Goal: Task Accomplishment & Management: Manage account settings

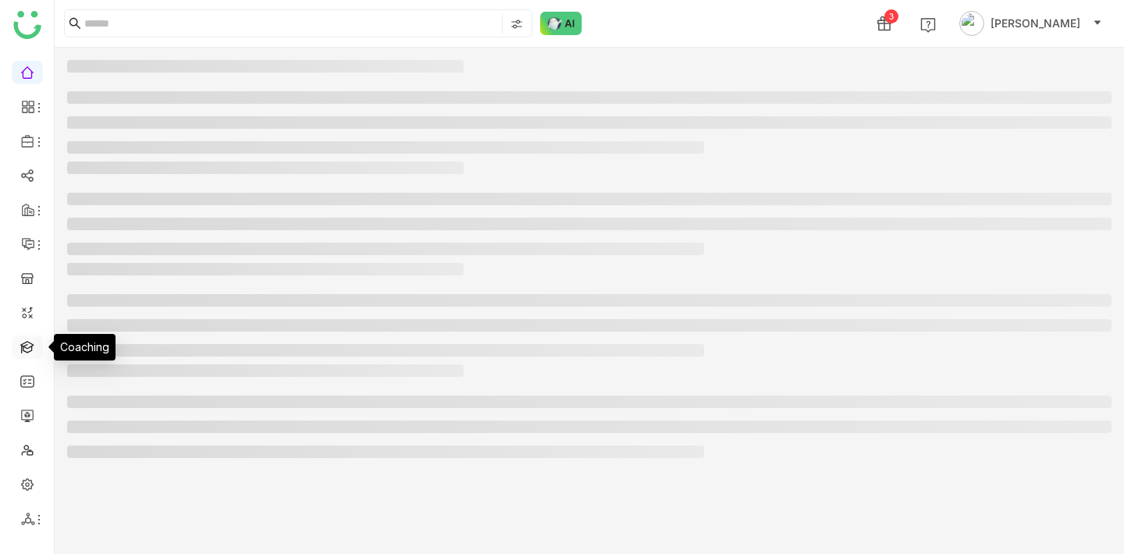
click at [26, 345] on link at bounding box center [27, 345] width 14 height 13
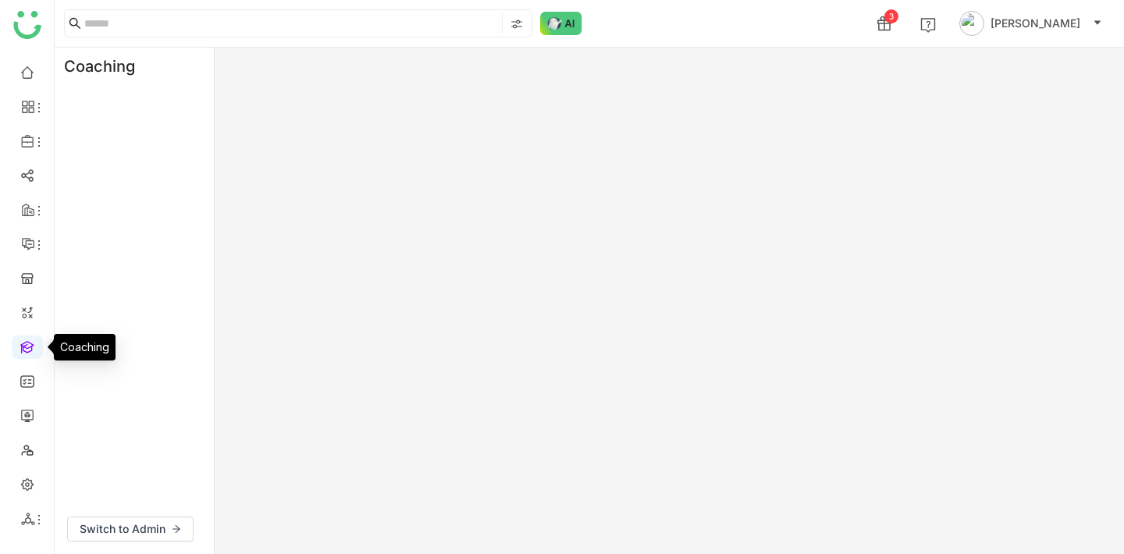
click at [26, 345] on link at bounding box center [27, 345] width 14 height 13
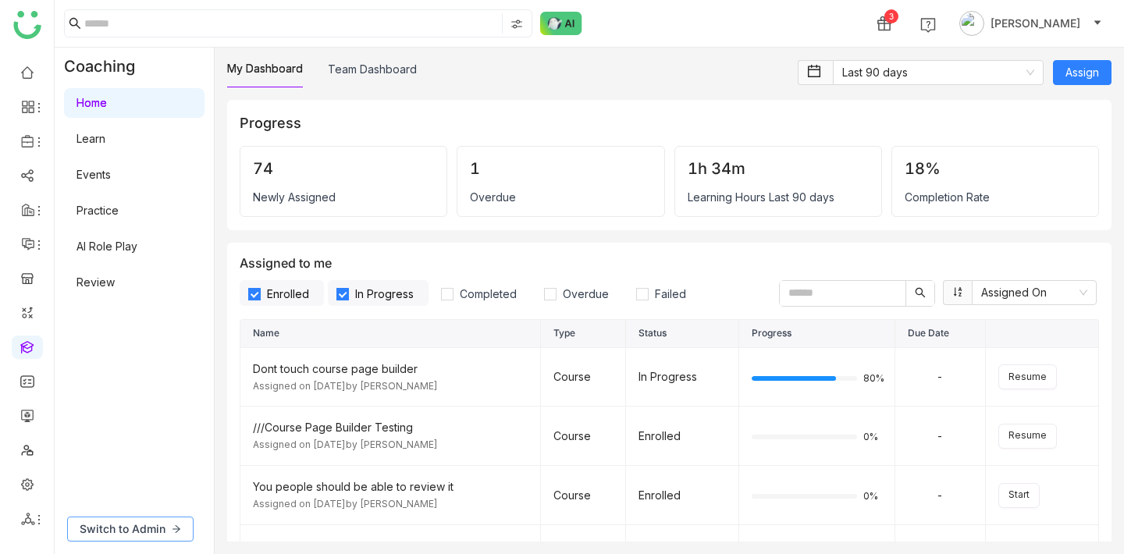
click at [119, 534] on span "Switch to Admin" at bounding box center [123, 529] width 86 height 17
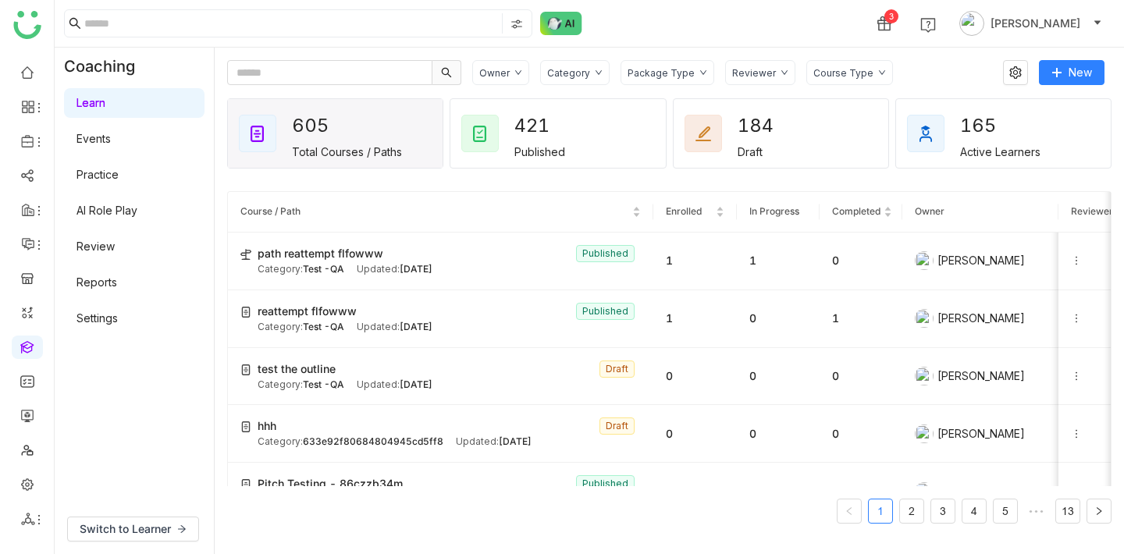
click at [105, 99] on link "Learn" at bounding box center [90, 102] width 29 height 13
click at [357, 325] on div "Updated: [DATE]" at bounding box center [395, 327] width 76 height 15
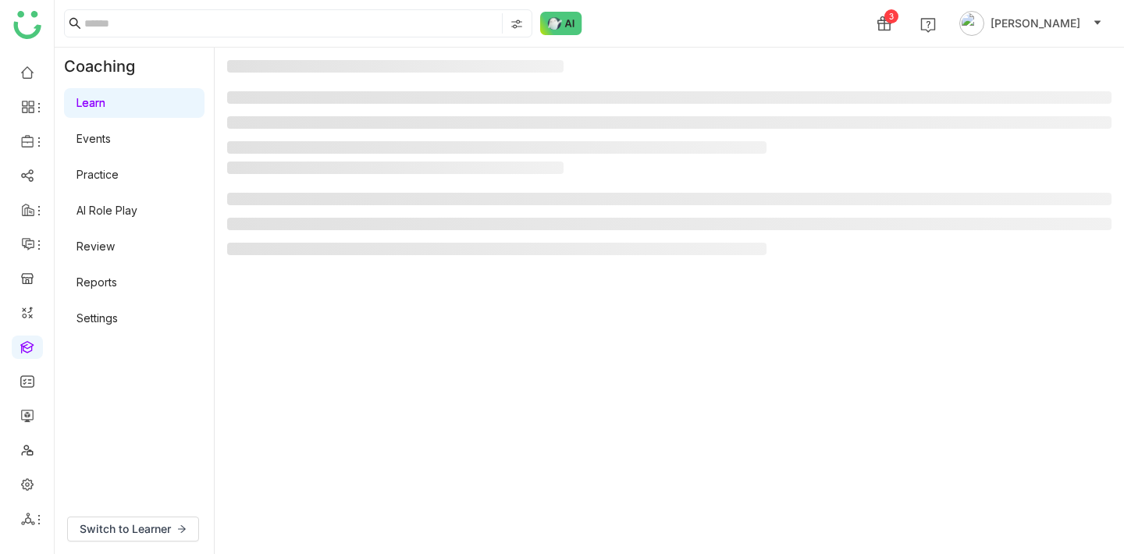
click at [393, 311] on gtmb-manage-detail-wrapper at bounding box center [669, 301] width 884 height 482
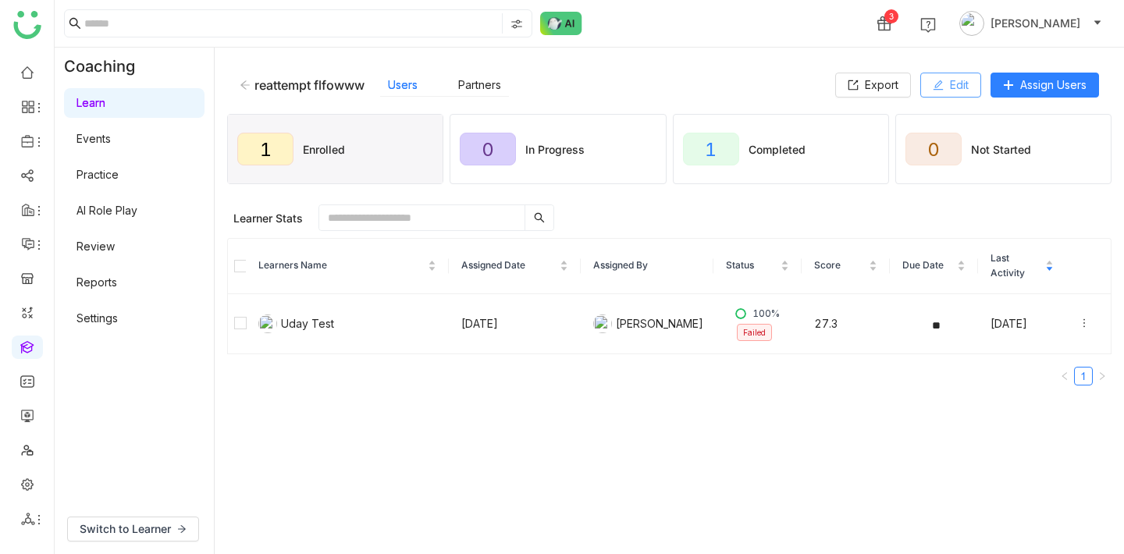
click at [939, 76] on button "Edit" at bounding box center [950, 85] width 61 height 25
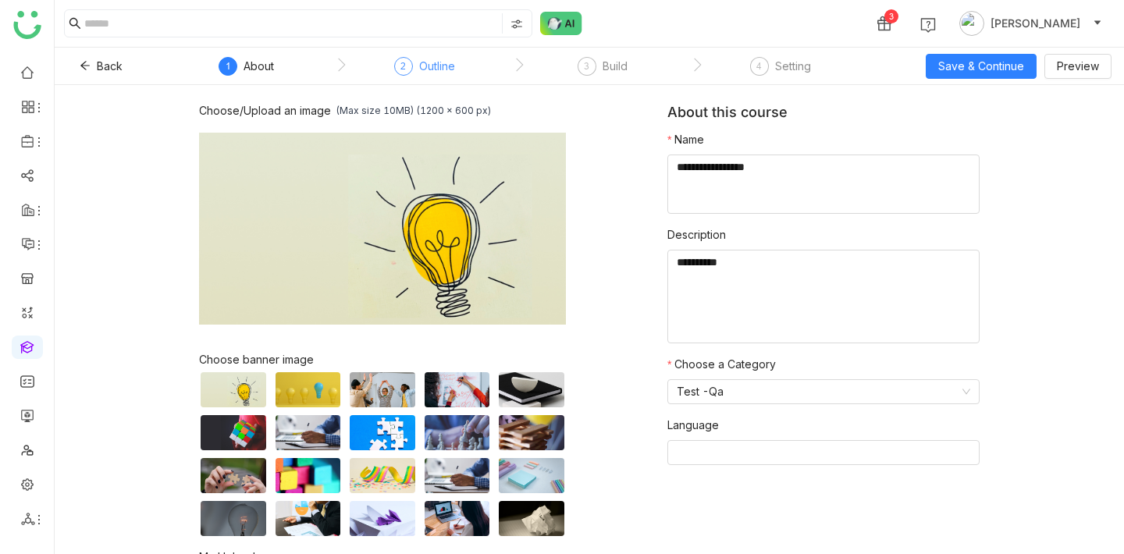
click at [443, 57] on div "Outline" at bounding box center [437, 66] width 36 height 19
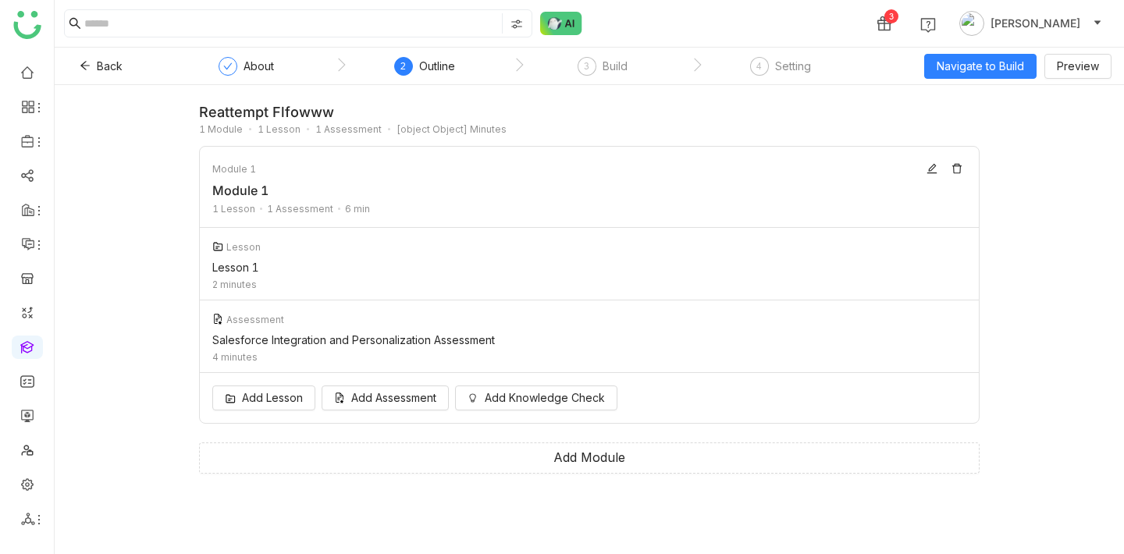
click at [603, 133] on div "reattempt flfowww 1 Module 1 Lesson 1 Assessment [object Object] Minutes" at bounding box center [589, 119] width 780 height 31
